Goal: Check status: Check status

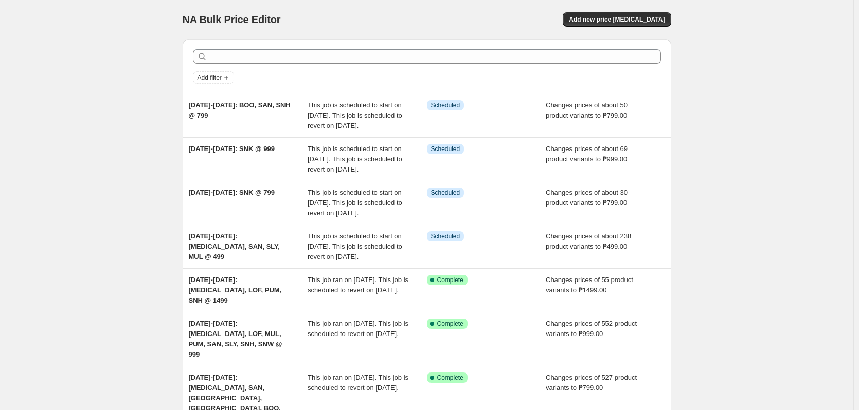
click at [122, 180] on div "NA Bulk Price Editor. This page is ready NA Bulk Price Editor Add new price [ME…" at bounding box center [426, 331] width 853 height 663
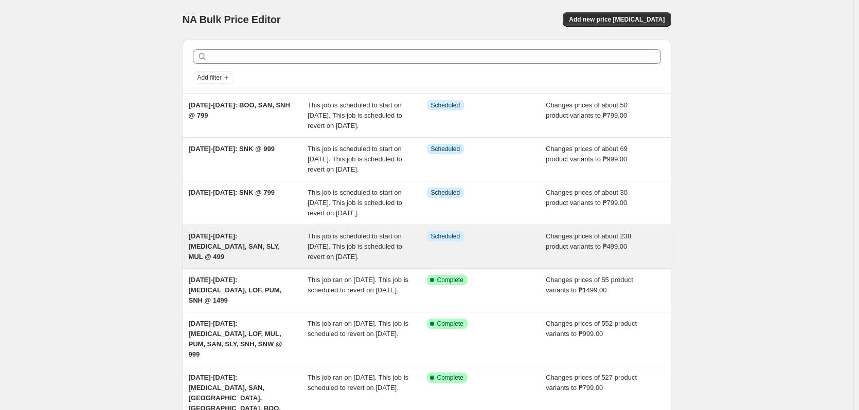
click at [361, 261] on span "This job is scheduled to start on [DATE]. This job is scheduled to revert on [D…" at bounding box center [355, 246] width 95 height 28
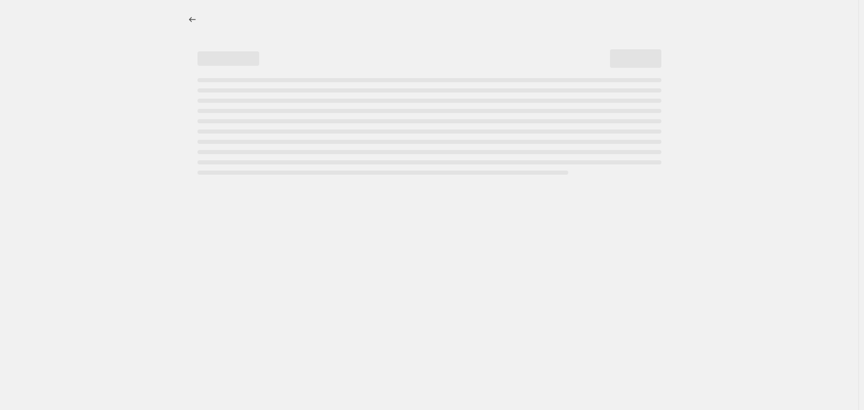
select select "no_change"
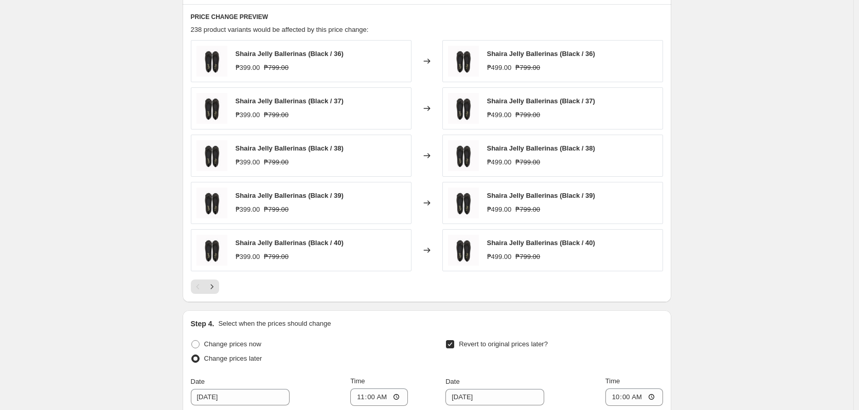
scroll to position [566, 0]
click at [210, 283] on icon "Next" at bounding box center [212, 286] width 10 height 10
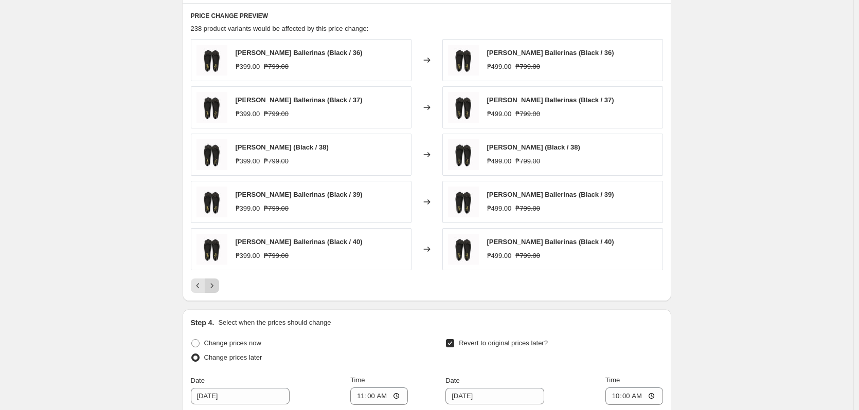
click at [211, 284] on icon "Next" at bounding box center [212, 286] width 10 height 10
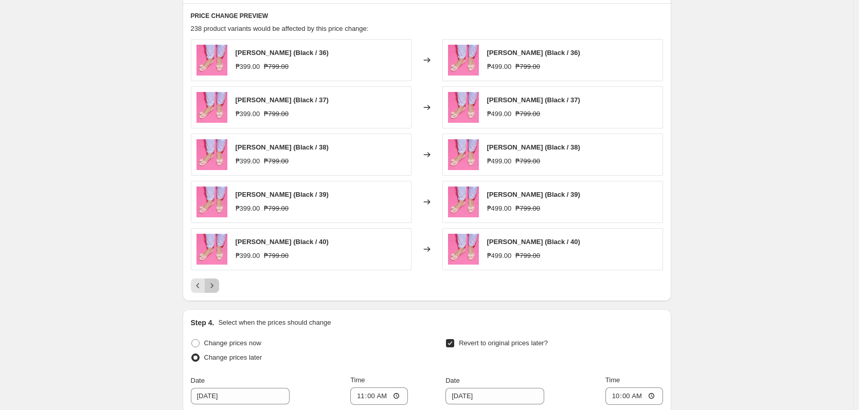
click at [211, 284] on icon "Next" at bounding box center [212, 286] width 10 height 10
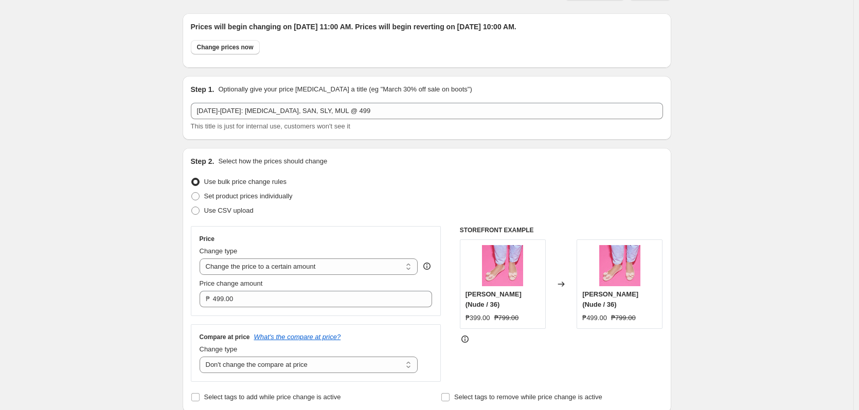
scroll to position [0, 0]
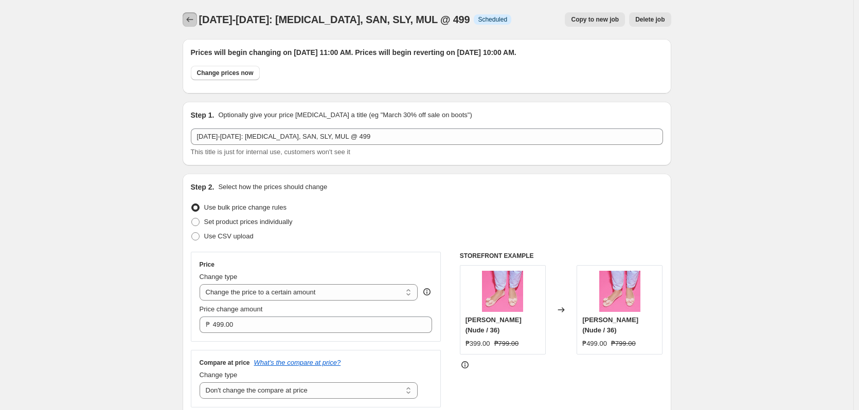
click at [190, 17] on icon "Price change jobs" at bounding box center [190, 19] width 10 height 10
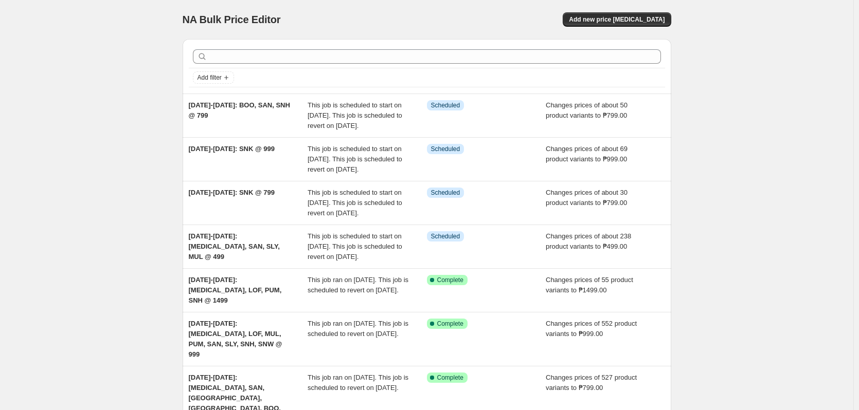
click at [100, 166] on div "NA Bulk Price Editor. This page is ready NA Bulk Price Editor Add new price [ME…" at bounding box center [426, 331] width 853 height 663
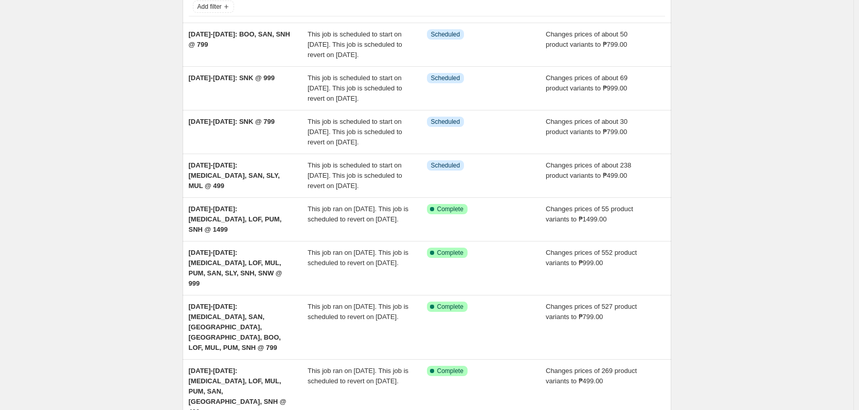
scroll to position [154, 0]
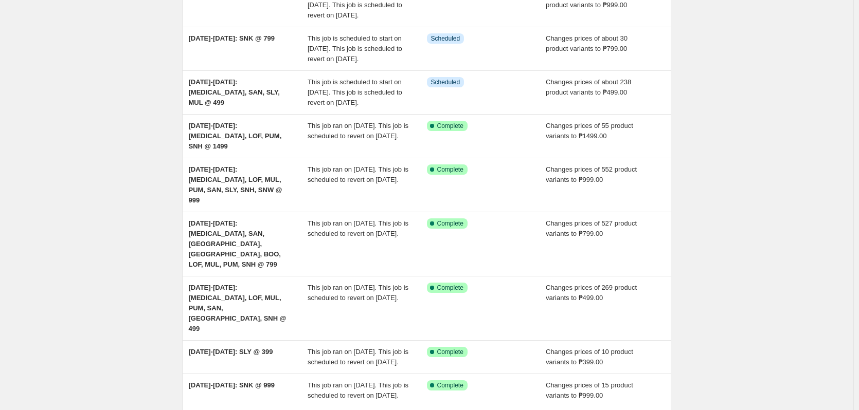
drag, startPoint x: 835, startPoint y: 34, endPoint x: 816, endPoint y: 14, distance: 27.3
click at [834, 33] on div "NA Bulk Price Editor. This page is ready NA Bulk Price Editor Add new price [ME…" at bounding box center [426, 177] width 853 height 663
